Goal: Find specific page/section: Find specific page/section

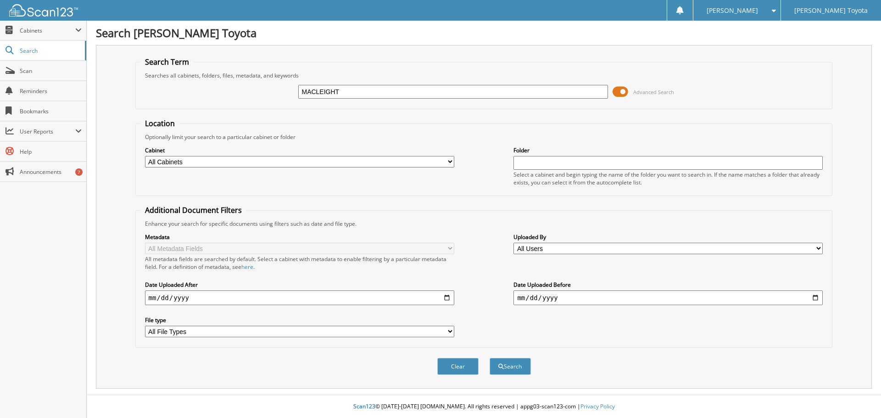
click at [318, 91] on input "MACLEIGHT" at bounding box center [452, 92] width 309 height 14
click at [318, 89] on input "MAKEIGHT" at bounding box center [452, 92] width 309 height 14
type input "MACKLEIT"
click at [490, 358] on button "Search" at bounding box center [510, 366] width 41 height 17
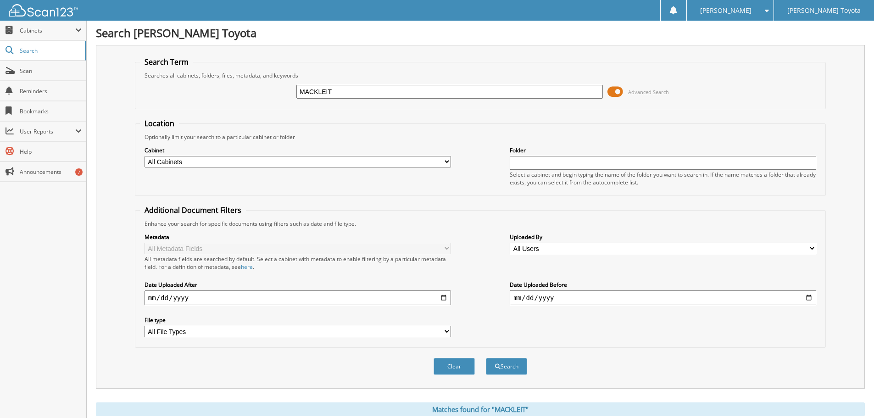
click at [426, 160] on select "All Cabinets DEALS REPAIR ORDERS Test1 Needs Filing" at bounding box center [298, 161] width 307 height 11
select select "10354"
click at [145, 156] on select "All Cabinets DEALS REPAIR ORDERS Test1 Needs Filing" at bounding box center [298, 161] width 307 height 11
click at [498, 367] on span "submit" at bounding box center [498, 367] width 6 height 6
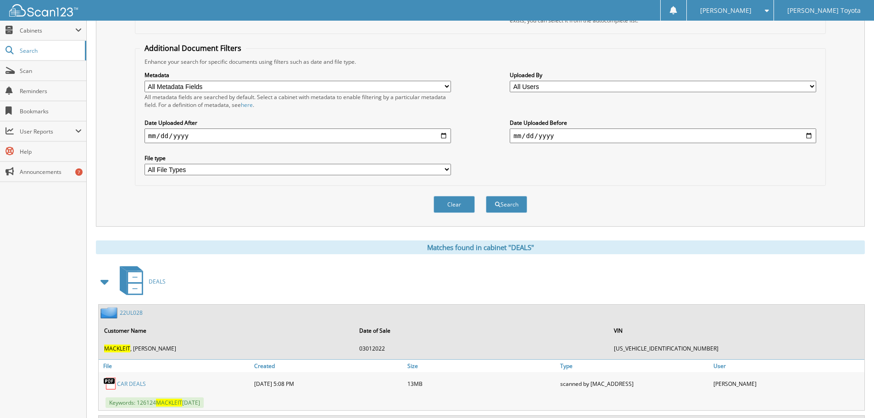
scroll to position [294, 0]
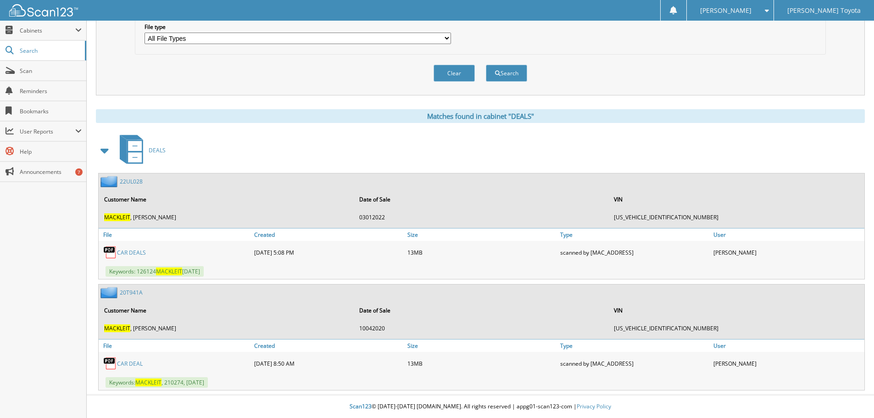
click at [133, 253] on link "CAR DEALS" at bounding box center [131, 253] width 29 height 8
